Goal: Find specific page/section: Find specific page/section

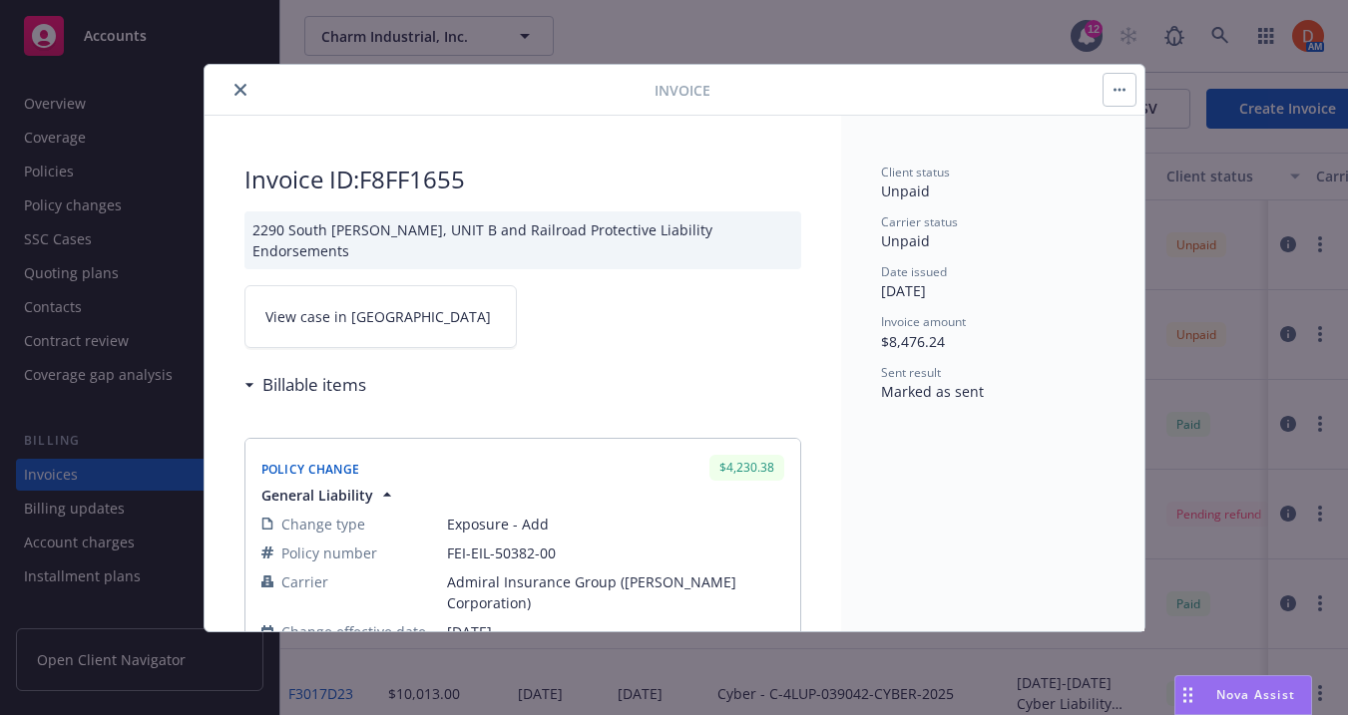
scroll to position [85, 0]
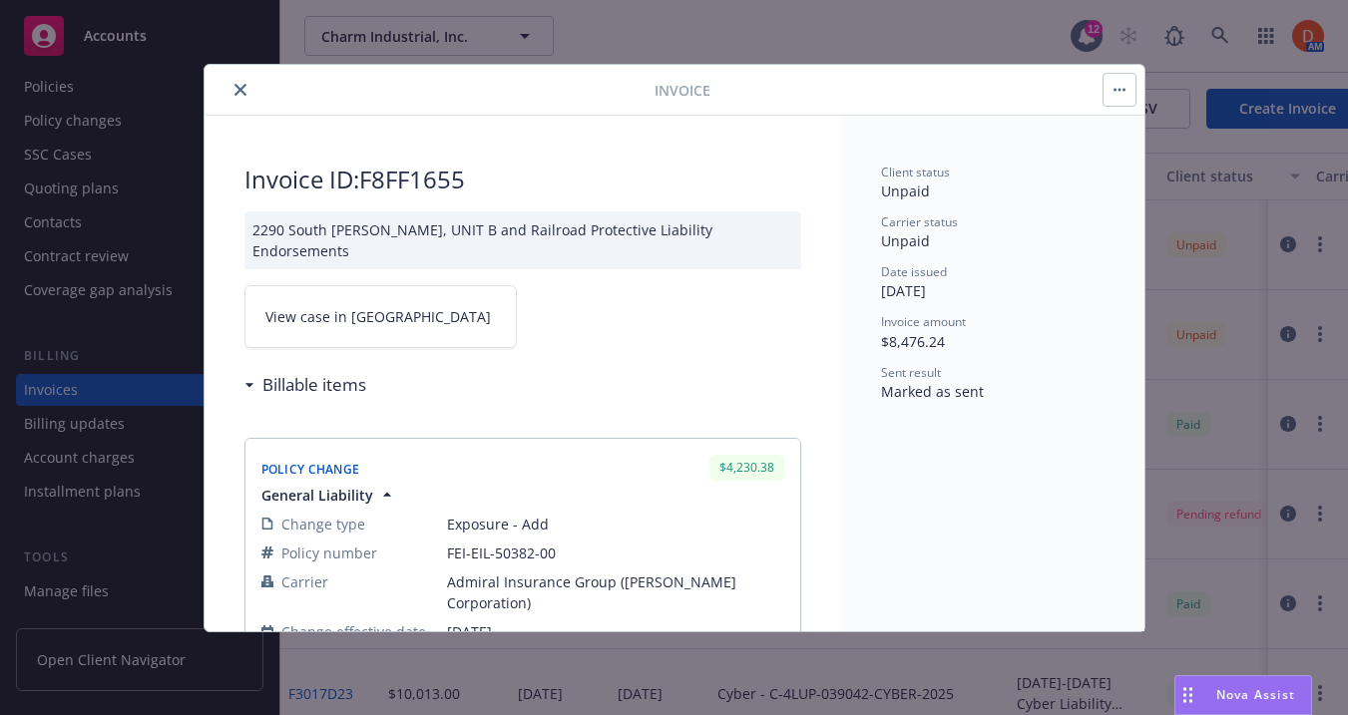
click at [241, 83] on button "close" at bounding box center [240, 90] width 24 height 24
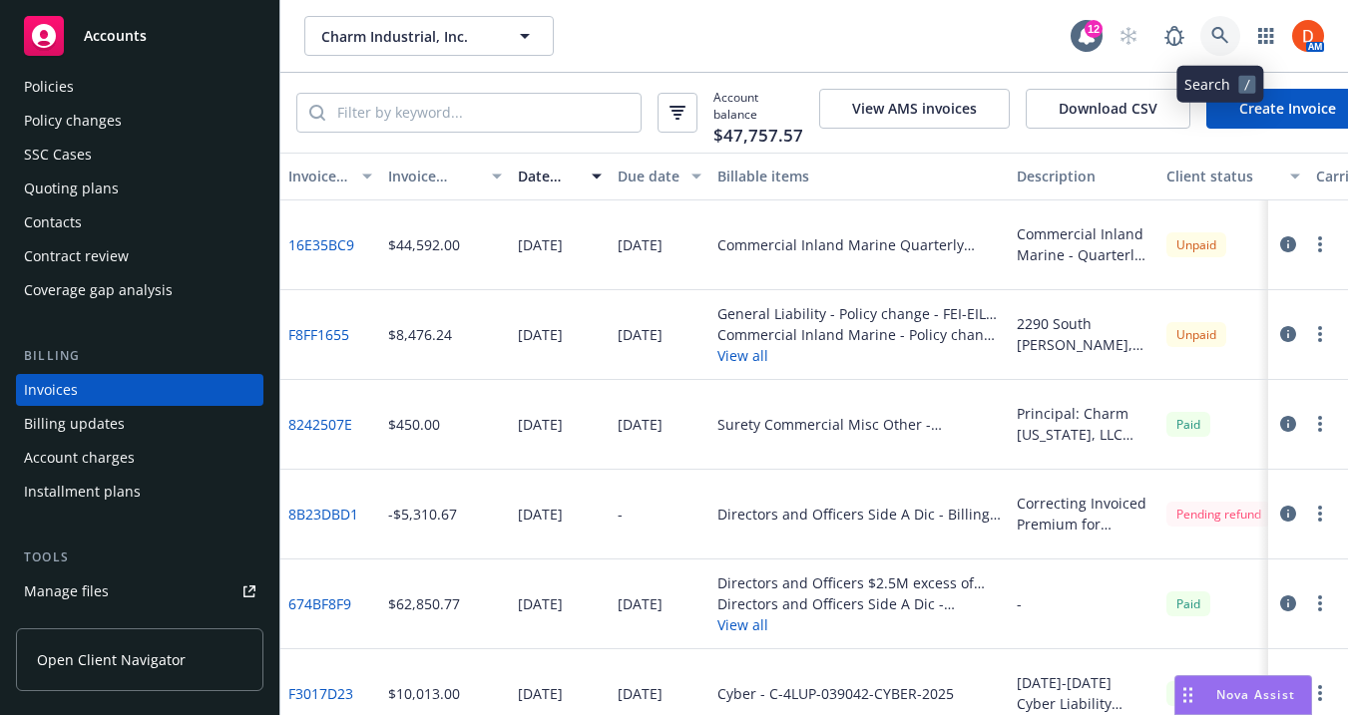
click at [1226, 34] on icon at bounding box center [1220, 36] width 18 height 18
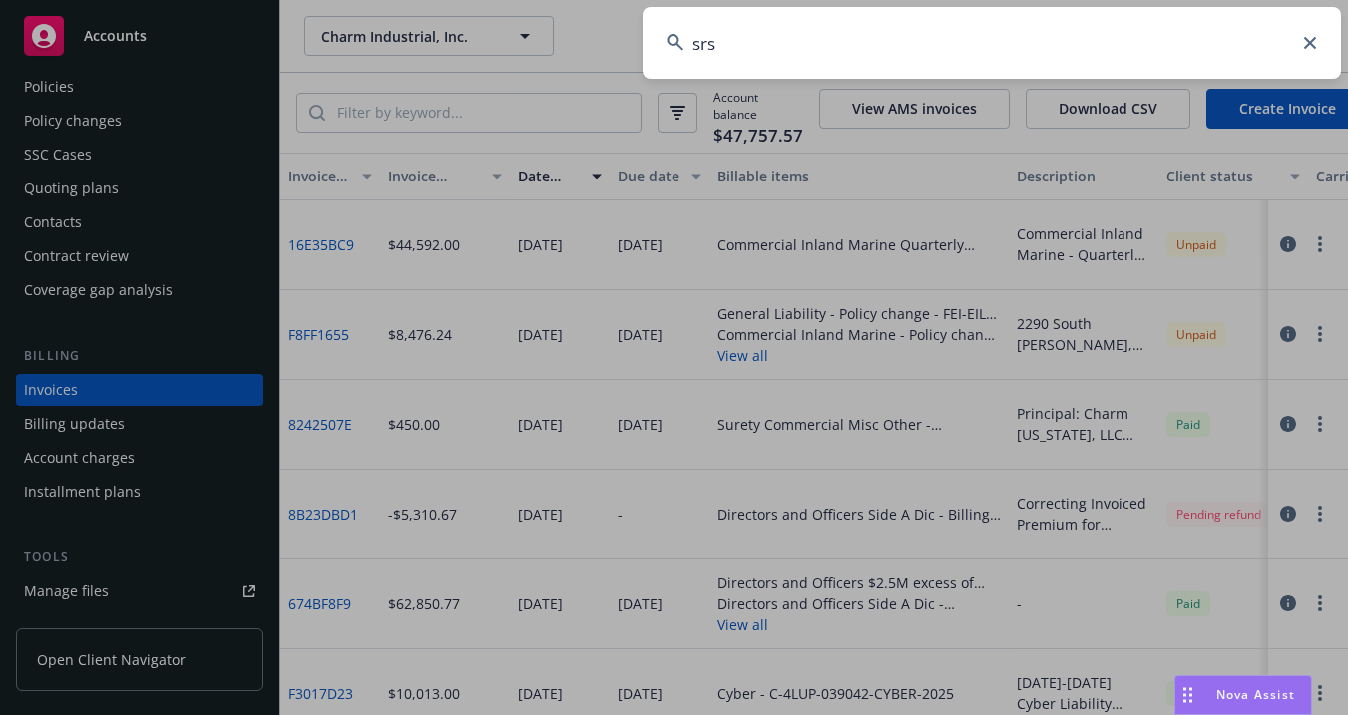
type input "srsc"
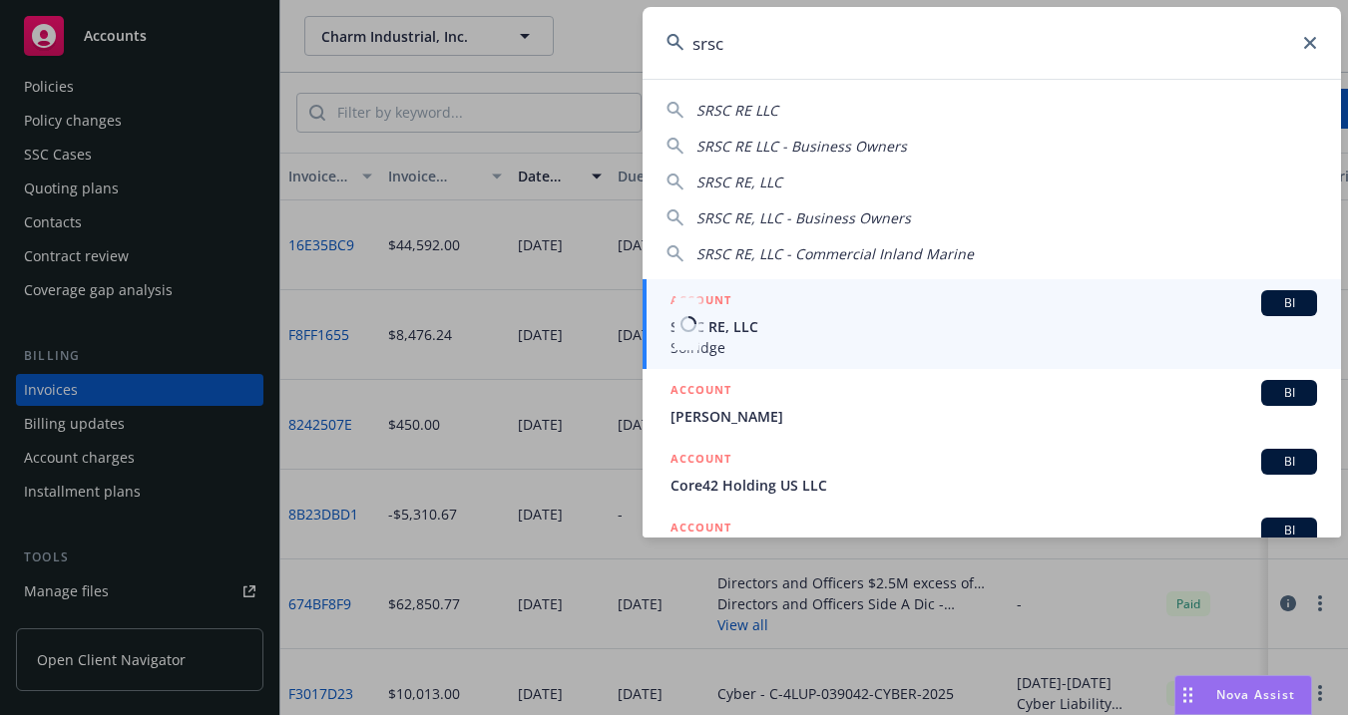
click at [732, 298] on div "ACCOUNT BI" at bounding box center [993, 303] width 646 height 26
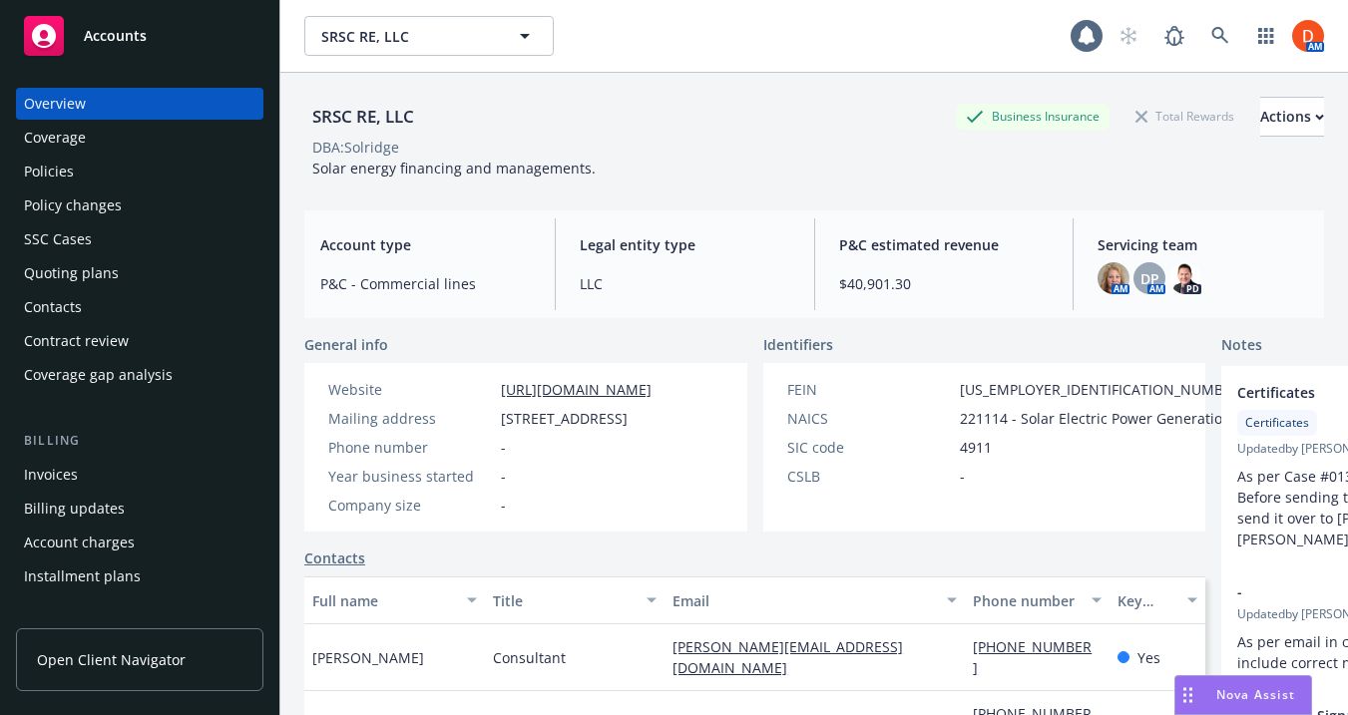
click at [158, 166] on div "Policies" at bounding box center [139, 172] width 231 height 32
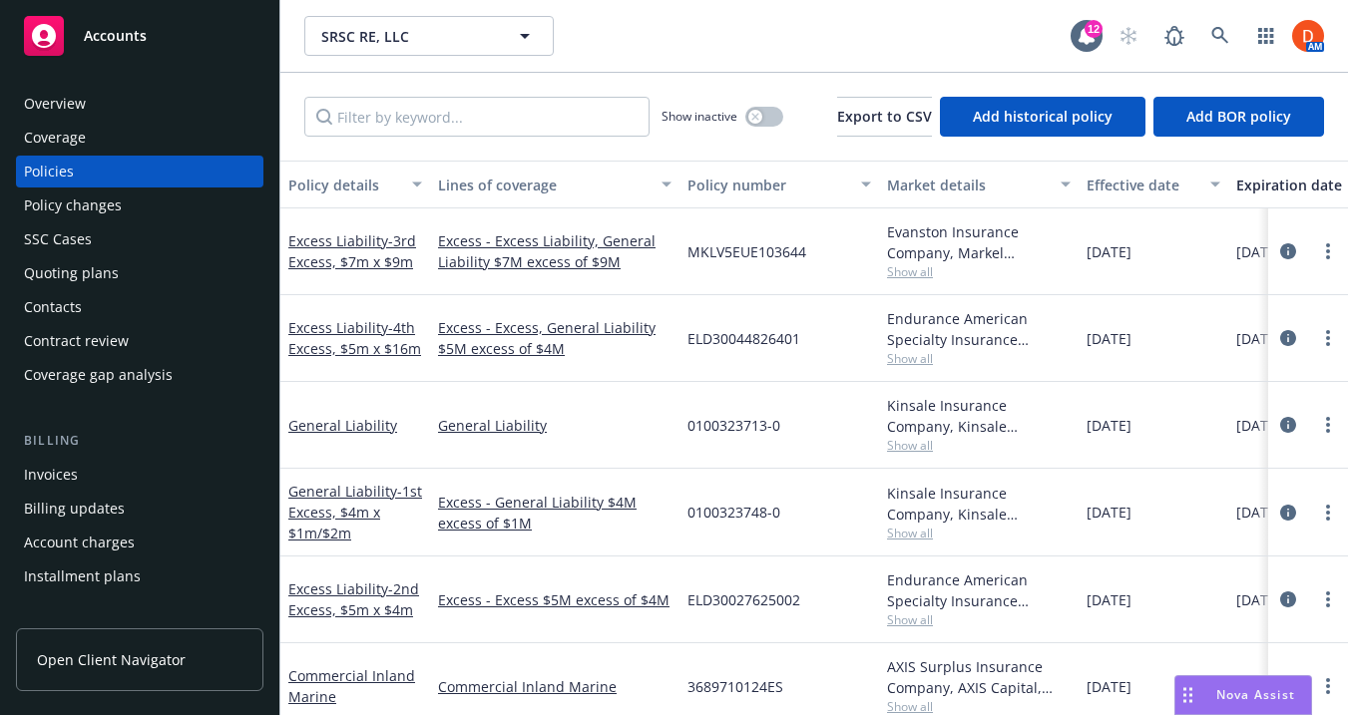
click at [148, 473] on div "Invoices" at bounding box center [139, 475] width 231 height 32
